Goal: Book appointment/travel/reservation

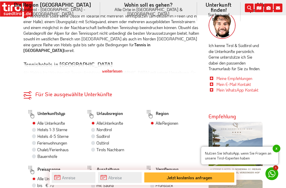
scroll to position [261, 0]
click at [117, 69] on div "weiterlesen" at bounding box center [112, 70] width 178 height 13
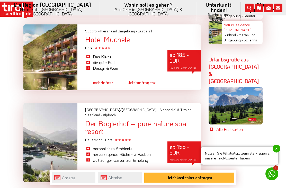
scroll to position [1254, 0]
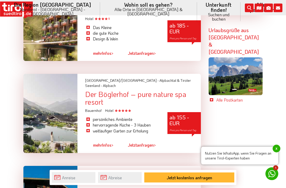
click at [155, 91] on div "Der Böglerhof – pure nature spa resort" at bounding box center [143, 99] width 116 height 16
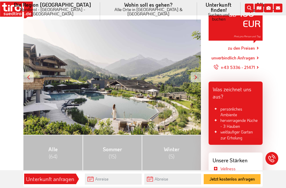
scroll to position [84, 0]
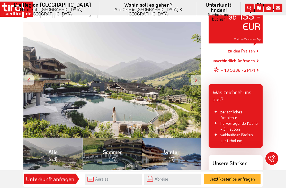
click at [196, 79] on div at bounding box center [196, 80] width 10 height 10
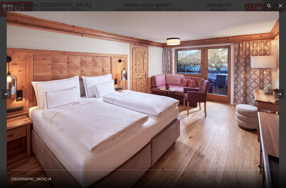
click at [282, 7] on icon at bounding box center [280, 6] width 6 height 6
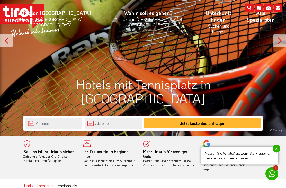
scroll to position [69, 0]
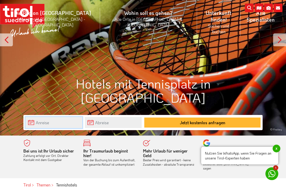
click at [75, 119] on body "Die Region [GEOGRAPHIC_DATA] [GEOGRAPHIC_DATA] - [GEOGRAPHIC_DATA] - [GEOGRAPHI…" at bounding box center [143, 25] width 286 height 188
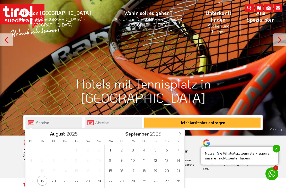
click at [182, 135] on span at bounding box center [180, 133] width 9 height 9
click at [181, 134] on icon at bounding box center [180, 134] width 4 height 4
type input "2026"
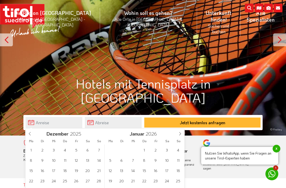
click at [181, 134] on icon at bounding box center [180, 134] width 4 height 4
type input "2026"
click at [181, 134] on icon at bounding box center [180, 134] width 4 height 4
click at [180, 135] on icon at bounding box center [180, 134] width 4 height 4
click at [181, 134] on icon at bounding box center [180, 134] width 4 height 4
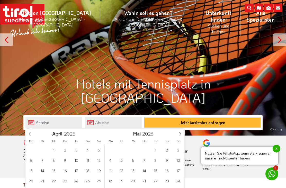
click at [180, 134] on icon at bounding box center [180, 133] width 2 height 3
click at [147, 182] on span "25" at bounding box center [144, 181] width 10 height 10
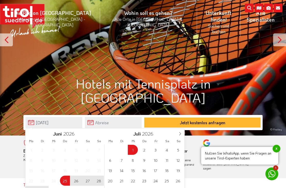
click at [135, 148] on span "1" at bounding box center [133, 150] width 10 height 10
type input "[DATE]"
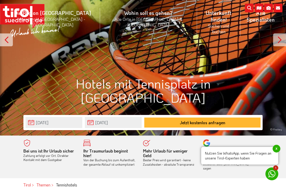
click at [228, 126] on button "Jetzt kostenlos anfragen" at bounding box center [202, 123] width 116 height 10
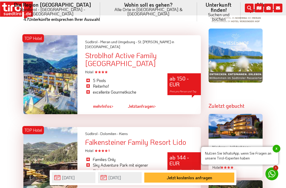
scroll to position [487, 0]
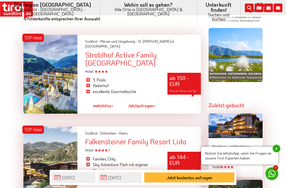
click at [142, 56] on div "Stroblhof Active Family [GEOGRAPHIC_DATA]" at bounding box center [143, 59] width 116 height 16
click at [135, 67] on div "Stroblhof Active Family [GEOGRAPHIC_DATA]" at bounding box center [143, 59] width 116 height 16
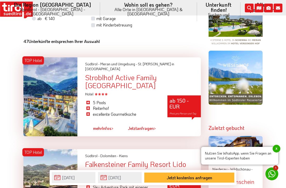
click at [150, 80] on div "Stroblhof Active Family [GEOGRAPHIC_DATA]" at bounding box center [143, 82] width 116 height 16
click at [279, 148] on span "x" at bounding box center [277, 149] width 8 height 8
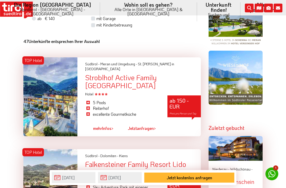
click at [278, 147] on span "x" at bounding box center [277, 149] width 8 height 8
click at [280, 149] on span "x" at bounding box center [277, 149] width 8 height 8
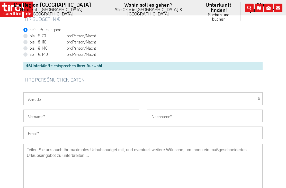
scroll to position [305, 0]
